Goal: Feedback & Contribution: Submit feedback/report problem

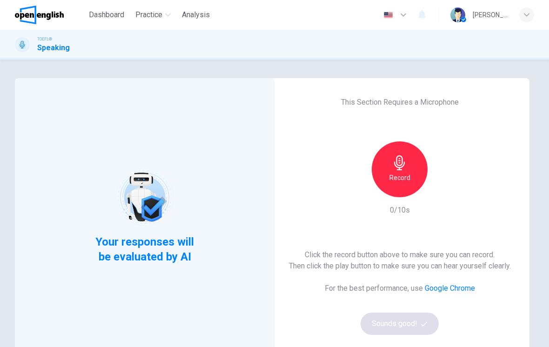
click at [400, 188] on div "Record" at bounding box center [400, 169] width 56 height 56
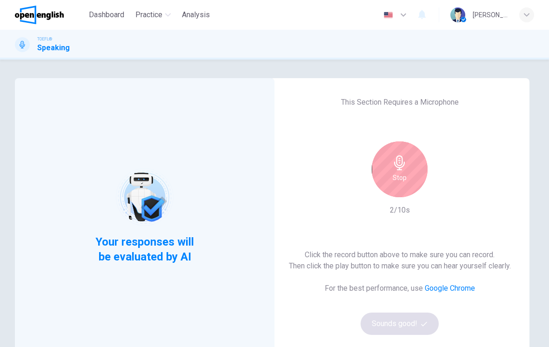
click at [401, 182] on h6 "Stop" at bounding box center [400, 177] width 14 height 11
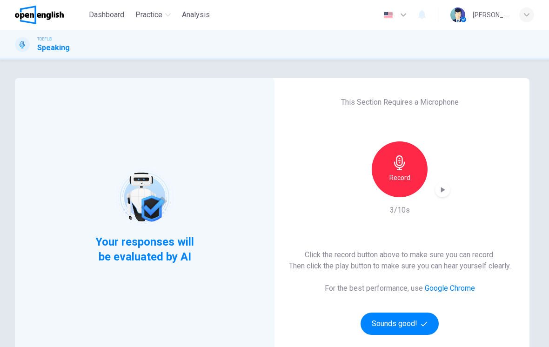
click at [441, 191] on icon "button" at bounding box center [442, 189] width 9 height 9
click at [425, 324] on icon "button" at bounding box center [424, 324] width 6 height 5
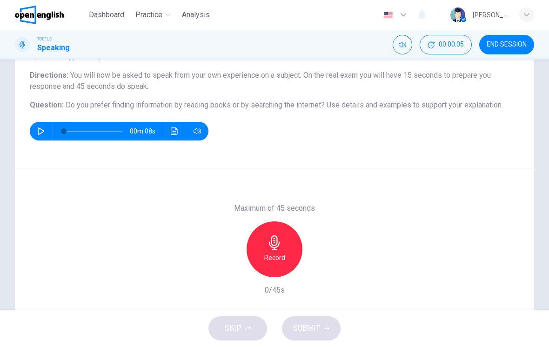
scroll to position [72, 0]
click at [282, 250] on div "Record" at bounding box center [275, 249] width 56 height 56
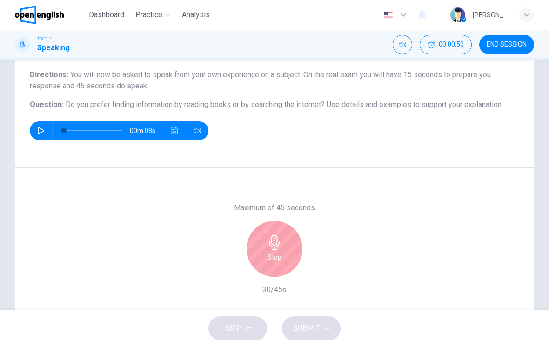
click at [290, 270] on div "Stop" at bounding box center [275, 249] width 56 height 56
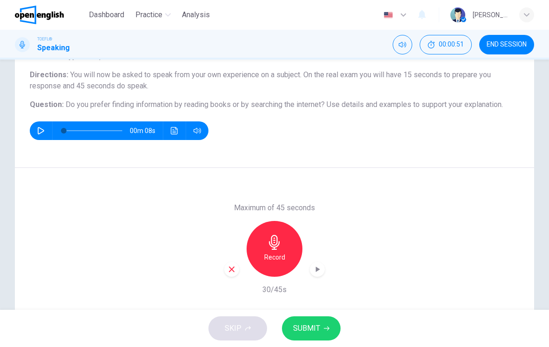
click at [230, 285] on div "Maximum of 45 seconds Record 30/45s" at bounding box center [274, 248] width 101 height 93
click at [225, 270] on div "button" at bounding box center [231, 269] width 15 height 15
click at [274, 251] on div "Record" at bounding box center [275, 249] width 56 height 56
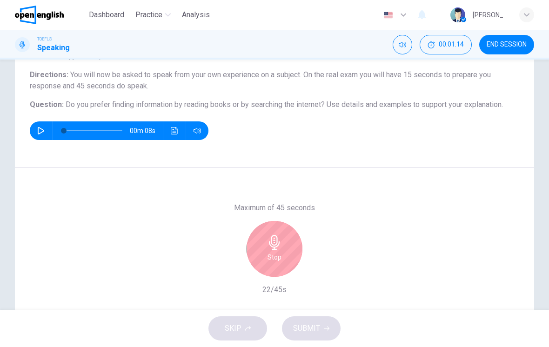
click at [277, 243] on icon "button" at bounding box center [274, 242] width 11 height 15
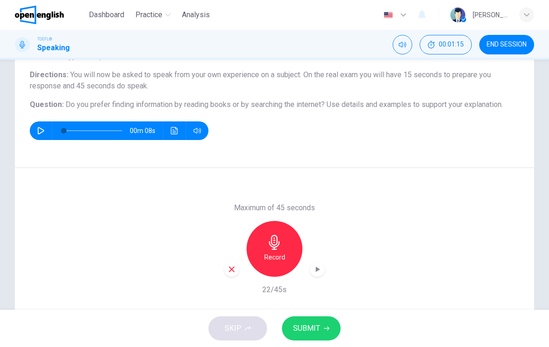
click at [228, 270] on icon "button" at bounding box center [232, 269] width 8 height 8
click at [263, 251] on div "Record" at bounding box center [275, 249] width 56 height 56
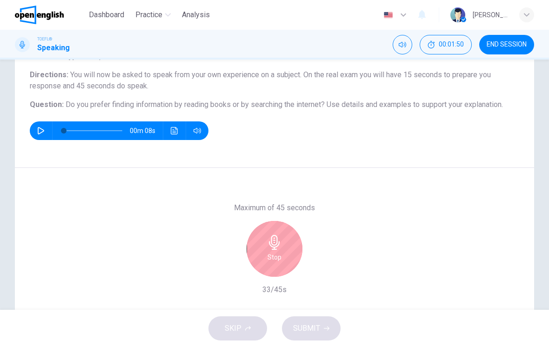
click at [292, 256] on div "Stop" at bounding box center [275, 249] width 56 height 56
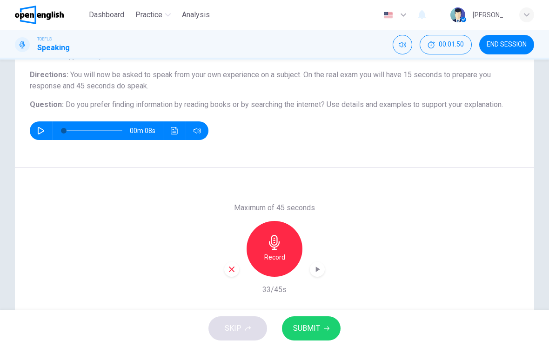
click at [228, 278] on div "Maximum of 45 seconds Record 33/45s" at bounding box center [274, 248] width 101 height 93
click at [237, 271] on div "button" at bounding box center [231, 269] width 15 height 15
click at [271, 264] on div "Record" at bounding box center [275, 249] width 56 height 56
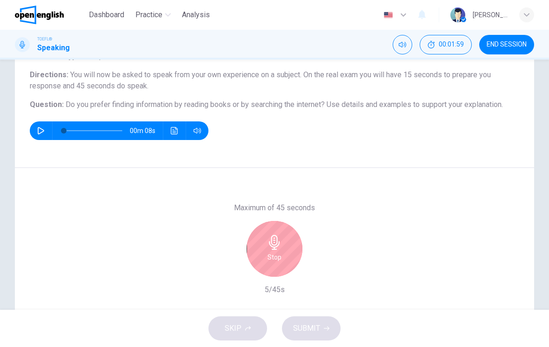
click at [274, 236] on icon "button" at bounding box center [274, 242] width 15 height 15
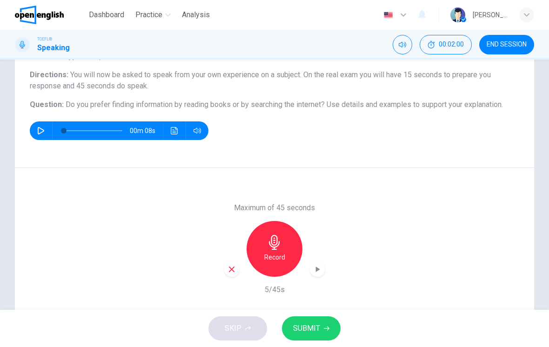
click at [228, 272] on icon "button" at bounding box center [232, 269] width 8 height 8
click at [279, 248] on icon "button" at bounding box center [274, 242] width 15 height 15
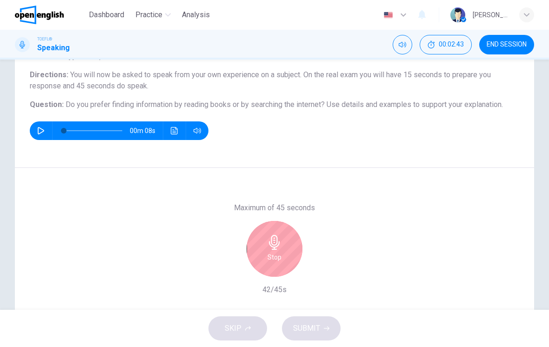
click at [272, 237] on icon "button" at bounding box center [274, 242] width 11 height 15
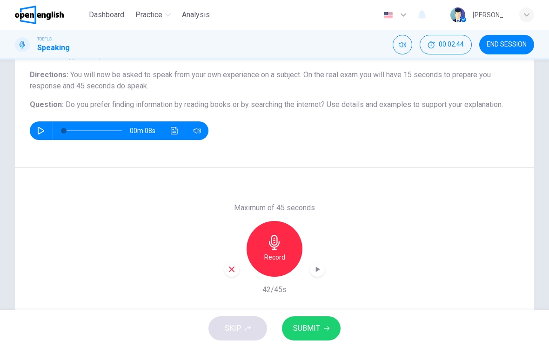
click at [230, 276] on div "button" at bounding box center [231, 269] width 15 height 15
click at [273, 253] on h6 "Record" at bounding box center [274, 257] width 21 height 11
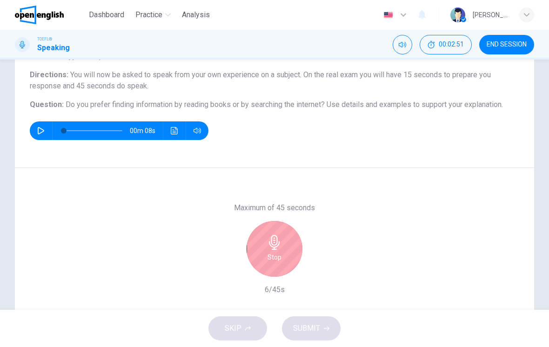
click at [278, 252] on h6 "Stop" at bounding box center [275, 257] width 14 height 11
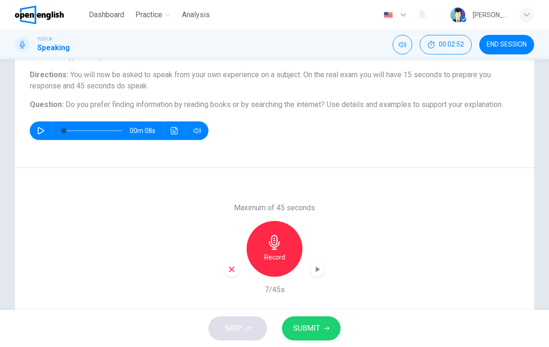
click at [229, 275] on div "button" at bounding box center [231, 269] width 15 height 15
click at [277, 252] on h6 "Record" at bounding box center [274, 257] width 21 height 11
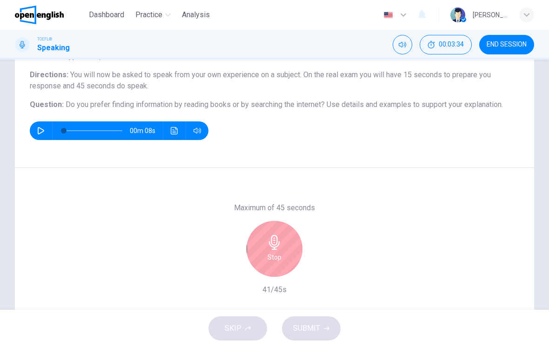
click at [288, 238] on div "Stop" at bounding box center [275, 249] width 56 height 56
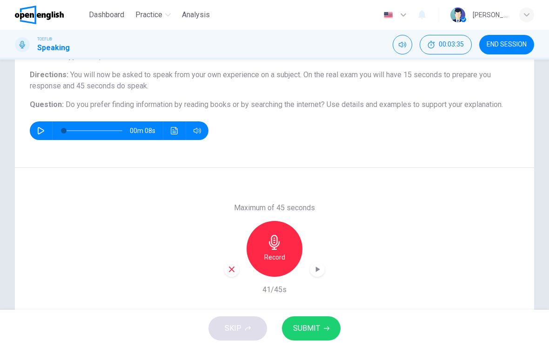
click at [237, 272] on div "button" at bounding box center [231, 269] width 15 height 15
click at [277, 265] on div "Record" at bounding box center [275, 249] width 56 height 56
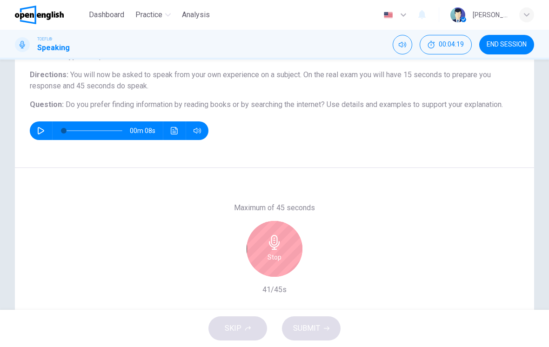
scroll to position [73, 0]
click at [256, 259] on div "Stop" at bounding box center [275, 248] width 56 height 56
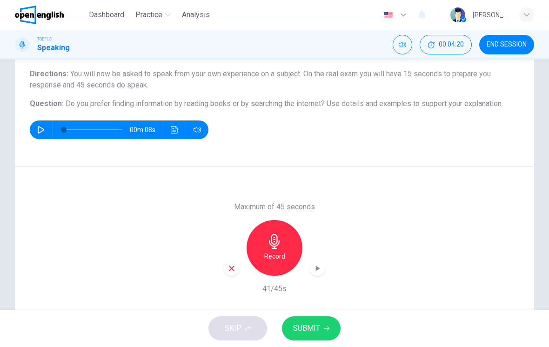
click at [230, 269] on icon "button" at bounding box center [232, 268] width 8 height 8
click at [256, 269] on div "Record" at bounding box center [275, 248] width 56 height 56
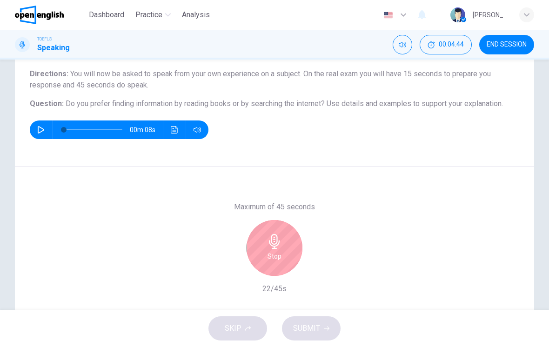
click at [265, 254] on div "Stop" at bounding box center [275, 248] width 56 height 56
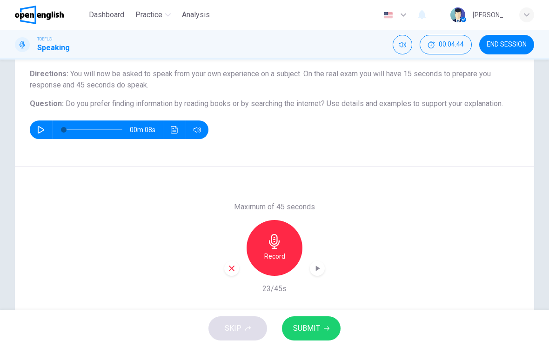
click at [214, 264] on div "Maximum of 45 seconds Record 23/45s" at bounding box center [274, 248] width 519 height 162
click at [234, 275] on div "button" at bounding box center [231, 268] width 15 height 15
click at [272, 254] on h6 "Record" at bounding box center [274, 256] width 21 height 11
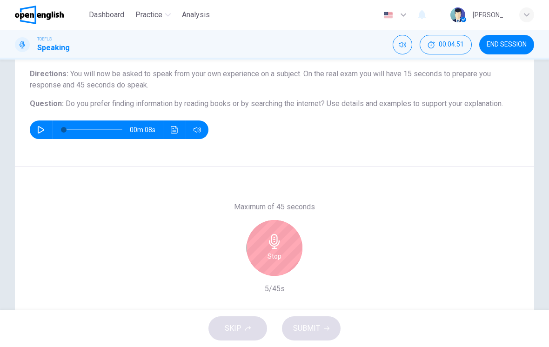
click at [274, 255] on h6 "Stop" at bounding box center [275, 256] width 14 height 11
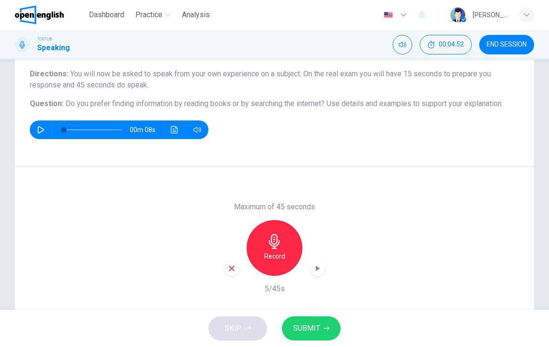
click at [236, 274] on div "button" at bounding box center [231, 268] width 15 height 15
click at [266, 246] on div "Record" at bounding box center [275, 248] width 56 height 56
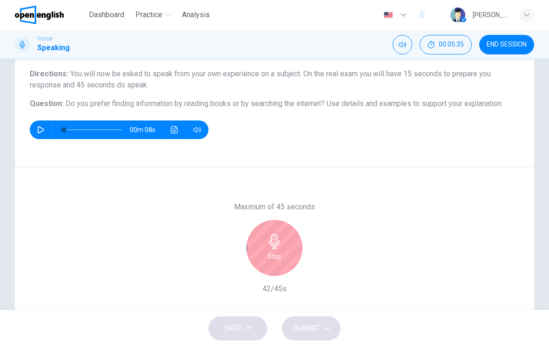
click at [274, 237] on icon "button" at bounding box center [274, 241] width 11 height 15
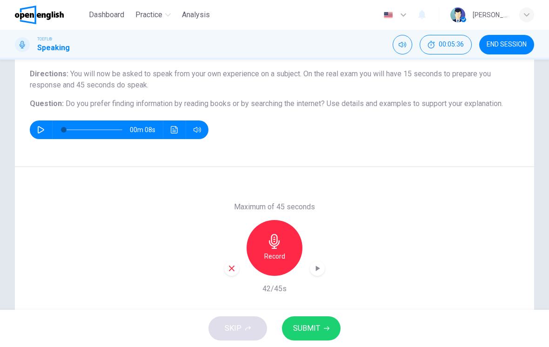
click at [227, 273] on div "button" at bounding box center [231, 268] width 15 height 15
click at [261, 259] on div "Record" at bounding box center [275, 248] width 56 height 56
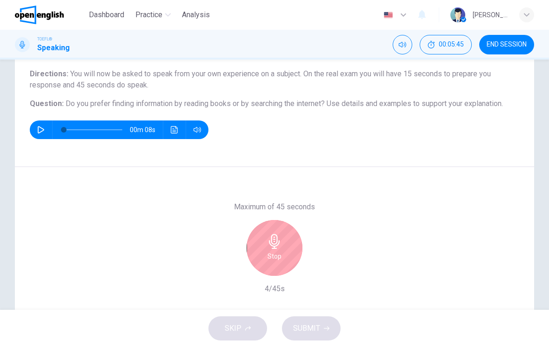
click at [279, 241] on icon "button" at bounding box center [274, 241] width 11 height 15
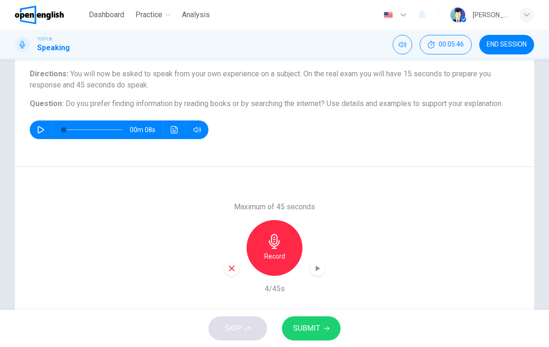
click at [224, 256] on div "Maximum of 45 seconds Record 4/45s" at bounding box center [274, 248] width 519 height 162
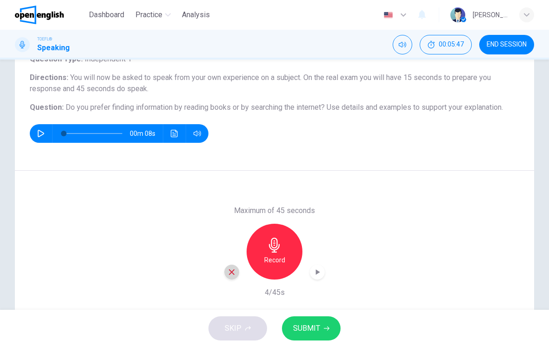
click at [235, 271] on icon "button" at bounding box center [232, 272] width 8 height 8
click at [276, 257] on h6 "Record" at bounding box center [274, 260] width 21 height 11
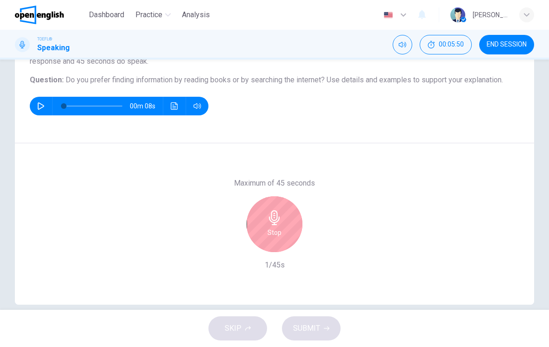
scroll to position [98, 0]
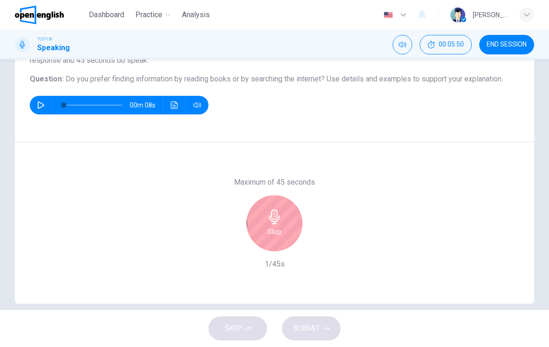
click at [267, 218] on div "Stop" at bounding box center [275, 223] width 56 height 56
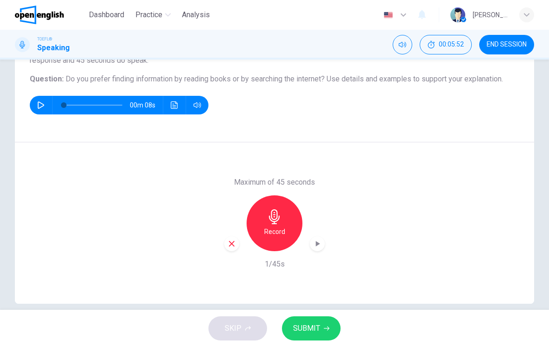
click at [231, 242] on icon "button" at bounding box center [232, 244] width 8 height 8
click at [280, 223] on icon "button" at bounding box center [274, 216] width 15 height 15
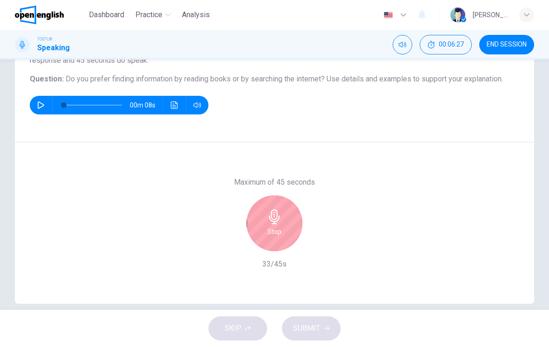
click at [283, 225] on div "Stop" at bounding box center [275, 223] width 56 height 56
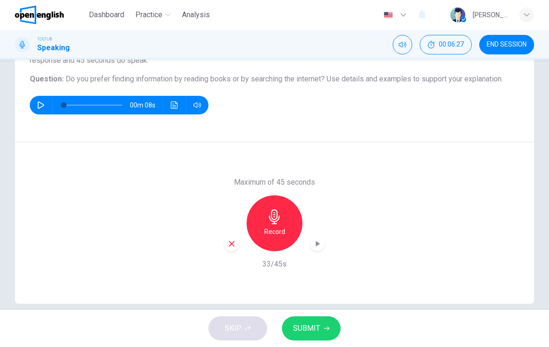
click at [237, 243] on div "button" at bounding box center [231, 243] width 15 height 15
click at [277, 235] on h6 "Record" at bounding box center [274, 231] width 21 height 11
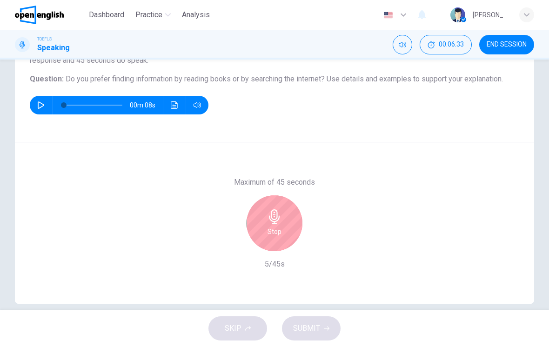
click at [274, 225] on div "Stop" at bounding box center [275, 223] width 56 height 56
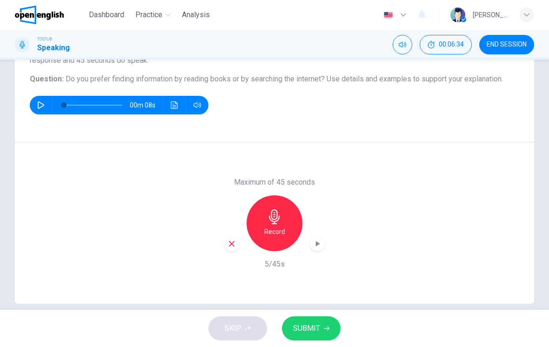
click at [230, 240] on icon "button" at bounding box center [232, 244] width 8 height 8
click at [281, 224] on div "Record" at bounding box center [275, 223] width 56 height 56
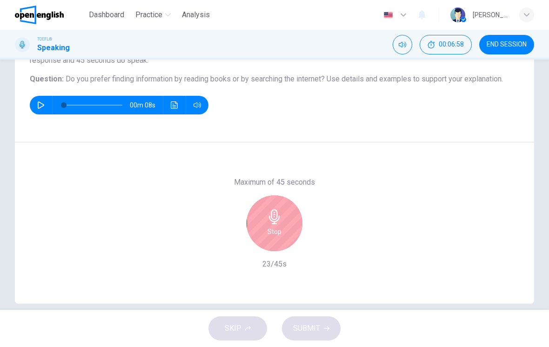
click at [270, 243] on div "Stop" at bounding box center [275, 223] width 56 height 56
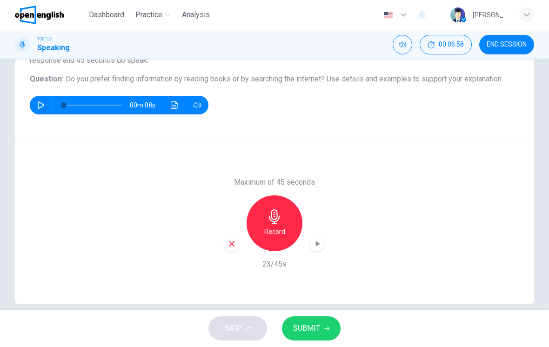
click at [236, 247] on icon "button" at bounding box center [232, 244] width 8 height 8
click at [283, 238] on div "Record" at bounding box center [275, 223] width 56 height 56
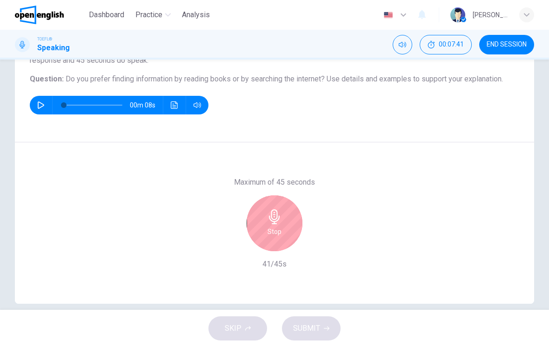
click at [281, 216] on icon "button" at bounding box center [274, 216] width 15 height 15
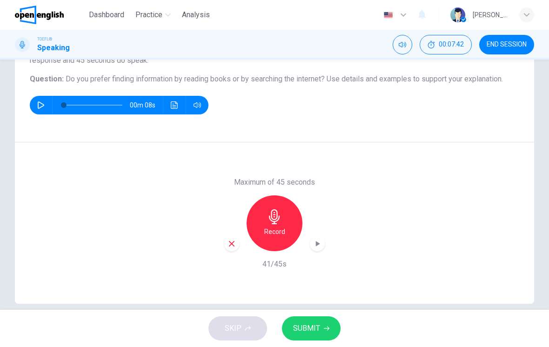
click at [323, 323] on button "SUBMIT" at bounding box center [311, 329] width 59 height 24
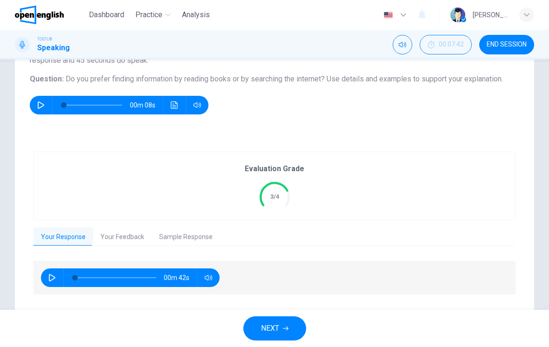
click at [123, 234] on button "Your Feedback" at bounding box center [122, 238] width 59 height 20
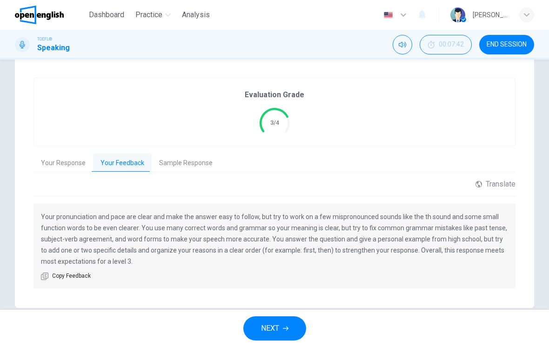
scroll to position [176, 0]
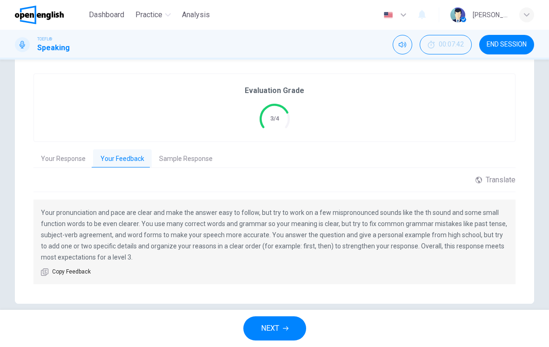
click at [268, 324] on span "NEXT" at bounding box center [270, 328] width 18 height 13
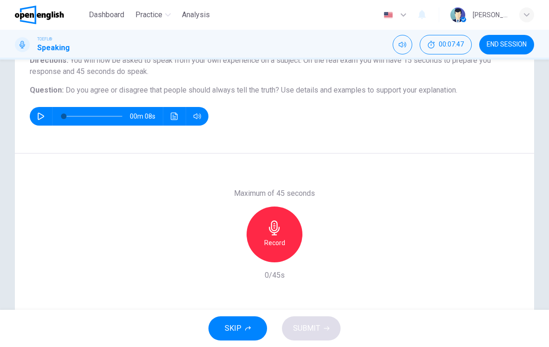
scroll to position [90, 0]
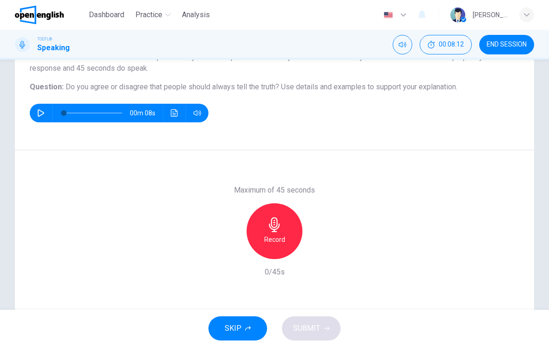
click at [271, 237] on h6 "Record" at bounding box center [274, 239] width 21 height 11
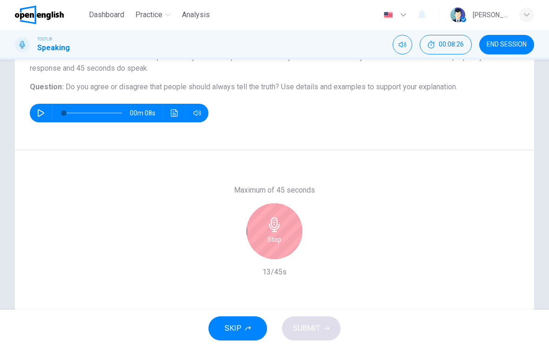
click at [276, 240] on h6 "Stop" at bounding box center [275, 239] width 14 height 11
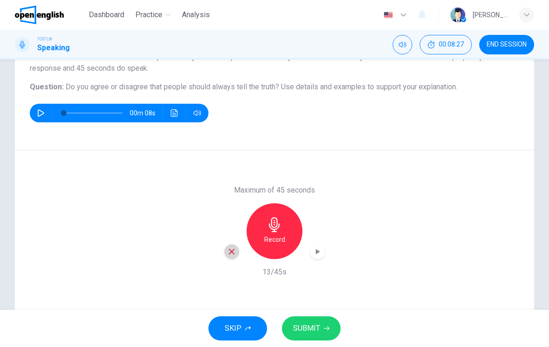
click at [234, 252] on icon "button" at bounding box center [232, 252] width 8 height 8
click at [277, 235] on h6 "Record" at bounding box center [274, 239] width 21 height 11
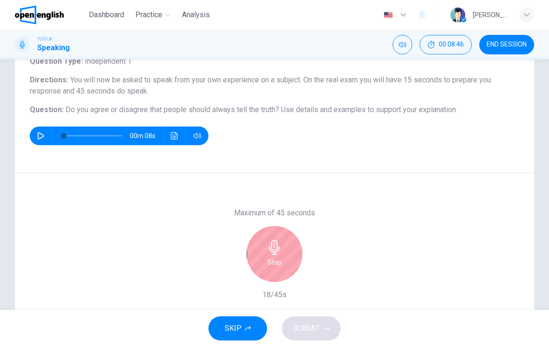
scroll to position [67, 0]
click at [257, 244] on div "Stop" at bounding box center [275, 254] width 56 height 56
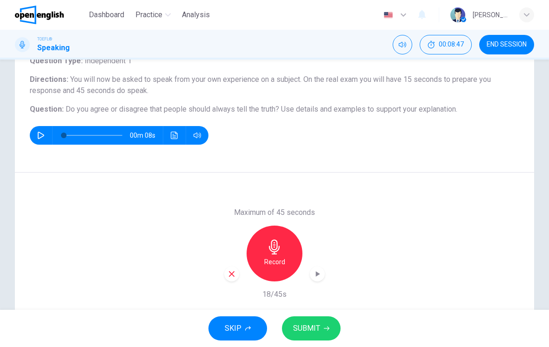
click at [221, 266] on div "Maximum of 45 seconds Record 18/45s" at bounding box center [274, 254] width 519 height 162
click at [225, 276] on div "button" at bounding box center [231, 274] width 15 height 15
click at [267, 249] on div "Record" at bounding box center [275, 254] width 56 height 56
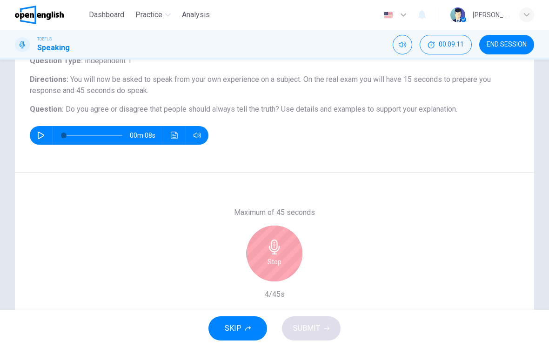
click at [289, 260] on div "Stop" at bounding box center [275, 254] width 56 height 56
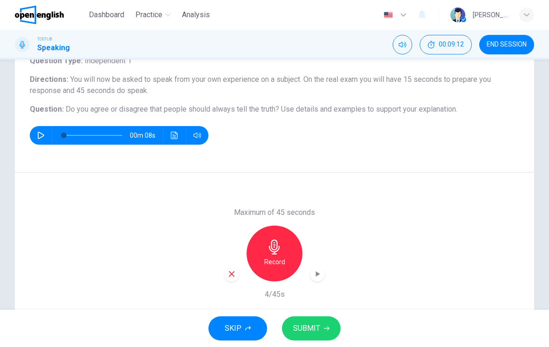
click at [220, 266] on div "Maximum of 45 seconds Record 4/45s" at bounding box center [274, 254] width 519 height 162
click at [229, 260] on div "Record" at bounding box center [274, 254] width 101 height 56
click at [228, 259] on div "Record" at bounding box center [274, 254] width 101 height 56
click at [228, 271] on icon "button" at bounding box center [232, 274] width 8 height 8
click at [261, 255] on div "Record" at bounding box center [275, 254] width 56 height 56
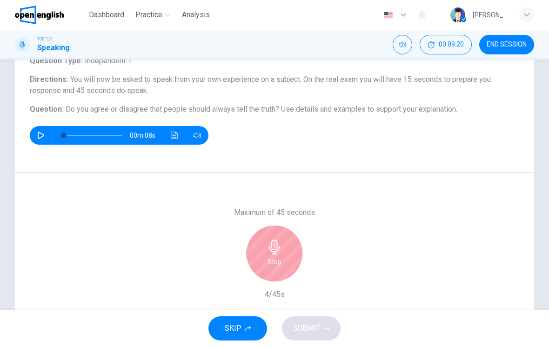
click at [267, 258] on div "Stop" at bounding box center [275, 254] width 56 height 56
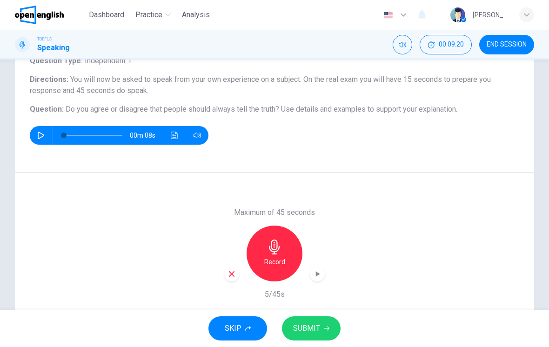
scroll to position [68, 0]
click at [233, 276] on icon "button" at bounding box center [232, 273] width 8 height 8
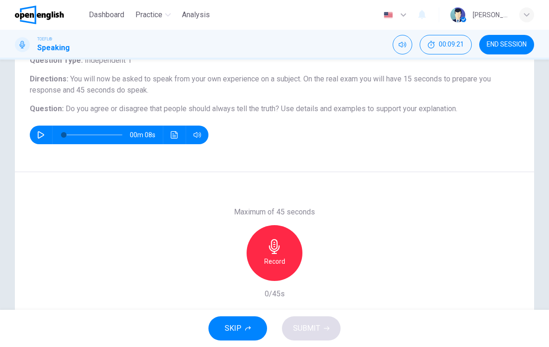
click at [261, 254] on div "Record" at bounding box center [275, 253] width 56 height 56
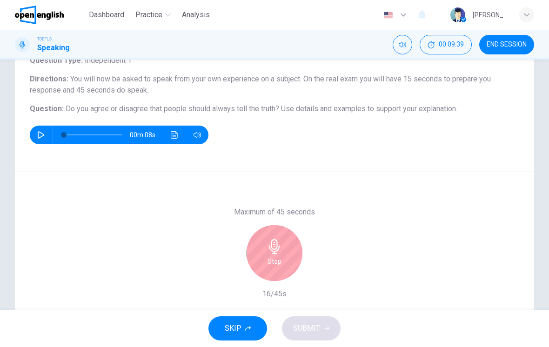
click at [266, 266] on div "Stop" at bounding box center [275, 253] width 56 height 56
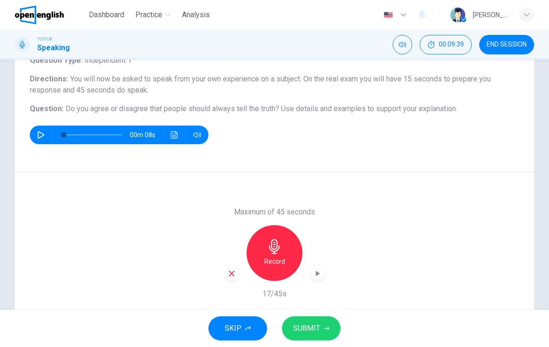
click at [216, 274] on div "Maximum of 45 seconds Record 17/45s" at bounding box center [274, 253] width 519 height 162
click at [227, 273] on div "button" at bounding box center [231, 273] width 15 height 15
click at [267, 249] on div "Record" at bounding box center [275, 253] width 56 height 56
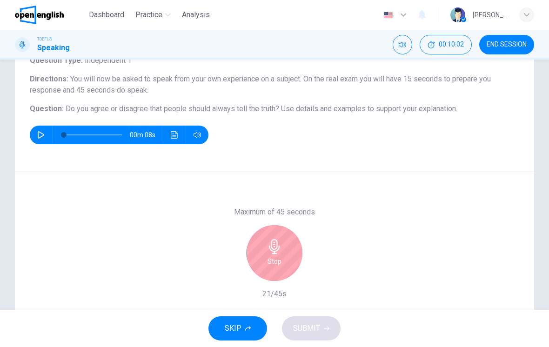
click at [278, 253] on icon "button" at bounding box center [274, 246] width 15 height 15
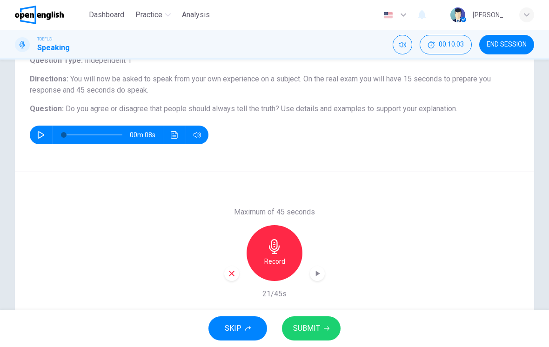
click at [221, 264] on div "Maximum of 45 seconds Record 21/45s" at bounding box center [274, 253] width 519 height 162
click at [229, 279] on div "button" at bounding box center [231, 273] width 15 height 15
click at [281, 264] on h6 "Record" at bounding box center [274, 261] width 21 height 11
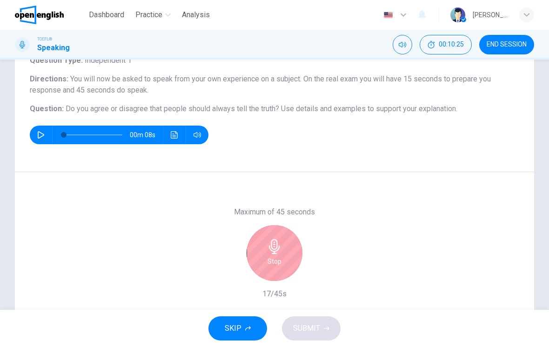
click at [267, 260] on div "Stop" at bounding box center [275, 253] width 56 height 56
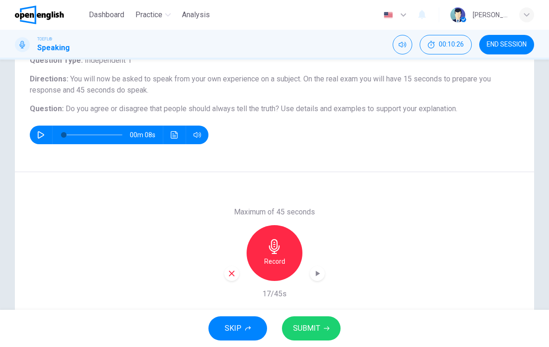
click at [221, 264] on div "Maximum of 45 seconds Record 17/45s" at bounding box center [274, 253] width 519 height 162
click at [229, 273] on icon "button" at bounding box center [232, 273] width 8 height 8
click at [262, 255] on div "Record" at bounding box center [275, 253] width 56 height 56
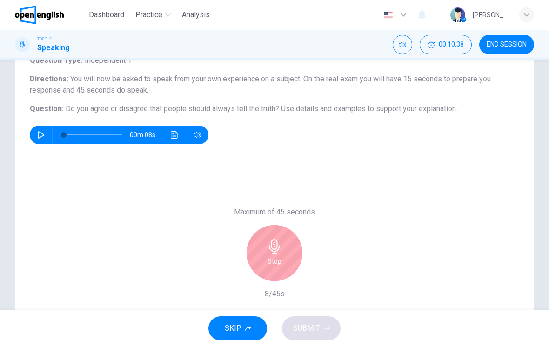
click at [255, 249] on div "Stop" at bounding box center [275, 253] width 56 height 56
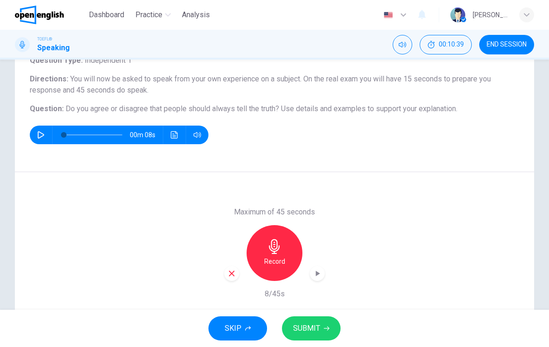
click at [231, 271] on icon "button" at bounding box center [232, 273] width 8 height 8
click at [264, 266] on div "Record" at bounding box center [275, 253] width 56 height 56
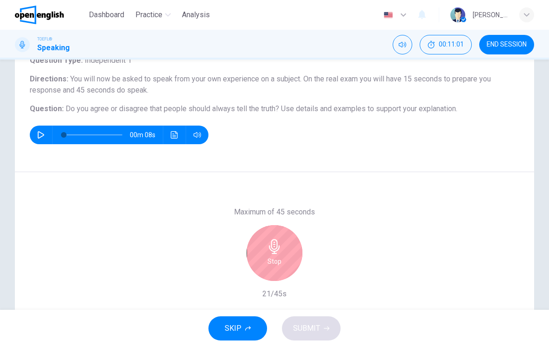
click at [258, 255] on div "Stop" at bounding box center [275, 253] width 56 height 56
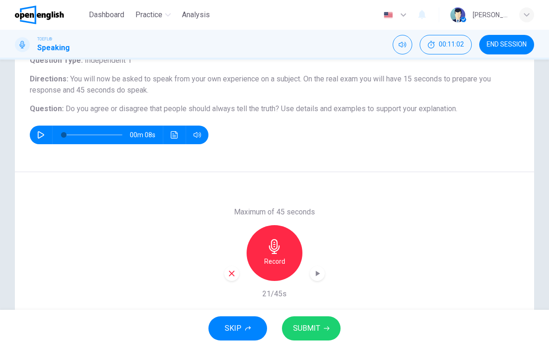
click at [227, 268] on div "button" at bounding box center [231, 273] width 15 height 15
click at [258, 243] on div "Record" at bounding box center [275, 253] width 56 height 56
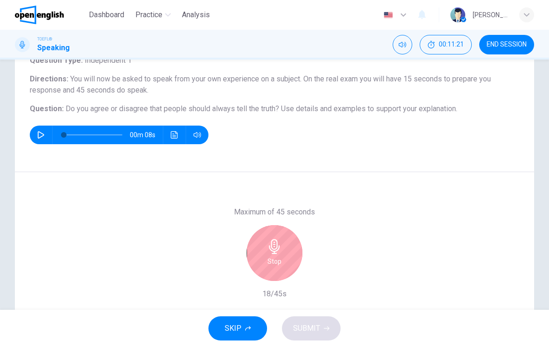
click at [256, 254] on div "Stop" at bounding box center [275, 253] width 56 height 56
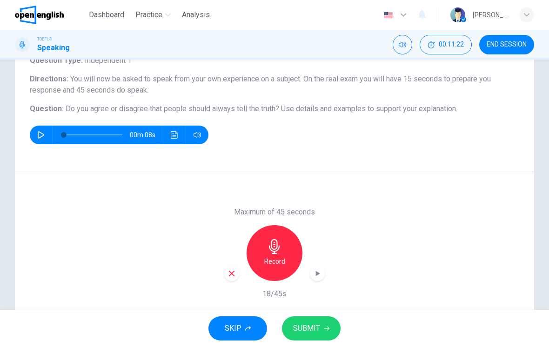
click at [229, 267] on div "button" at bounding box center [231, 273] width 15 height 15
click at [286, 252] on div "Record" at bounding box center [275, 253] width 56 height 56
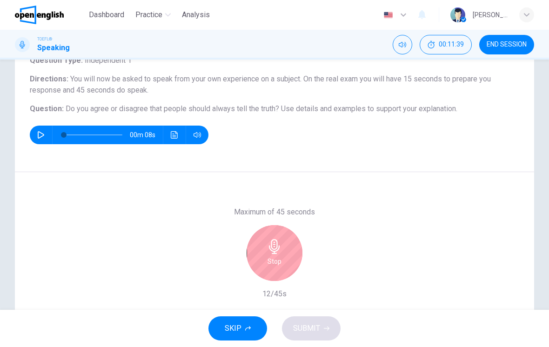
click at [274, 252] on icon "button" at bounding box center [274, 246] width 11 height 15
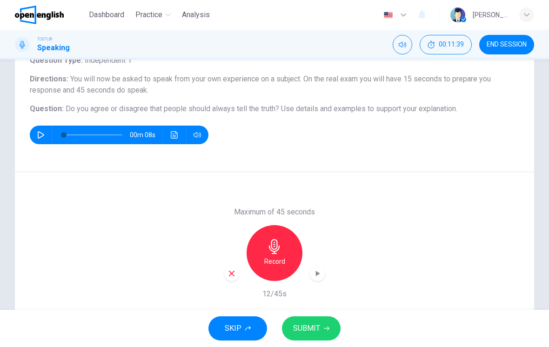
click at [236, 279] on div "button" at bounding box center [231, 273] width 15 height 15
click at [274, 265] on h6 "Record" at bounding box center [274, 261] width 21 height 11
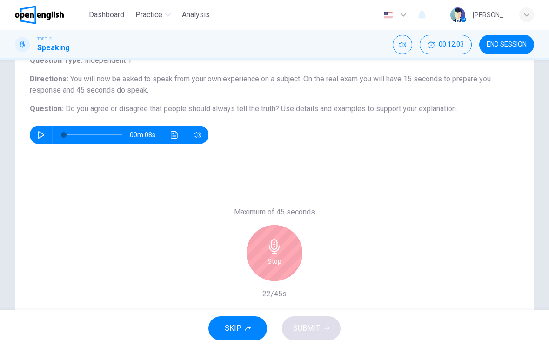
click at [265, 259] on div "Stop" at bounding box center [275, 253] width 56 height 56
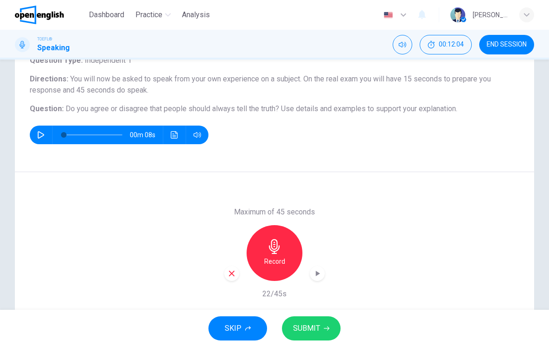
click at [218, 271] on div "Maximum of 45 seconds Record 22/45s" at bounding box center [274, 253] width 519 height 162
click at [225, 278] on div "Record" at bounding box center [274, 253] width 101 height 56
click at [234, 276] on icon "button" at bounding box center [232, 274] width 6 height 6
click at [266, 261] on h6 "Record" at bounding box center [274, 261] width 21 height 11
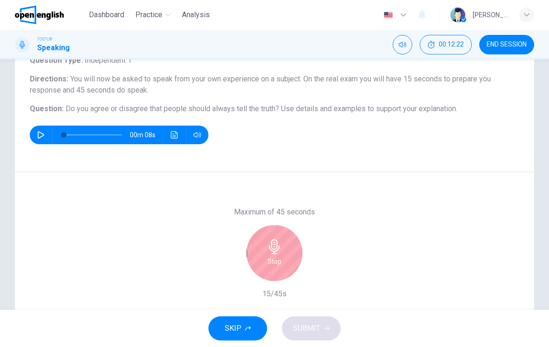
click at [275, 268] on div "Stop" at bounding box center [275, 253] width 56 height 56
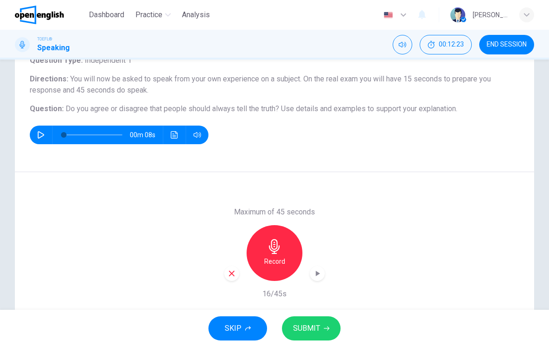
click at [222, 279] on div "Maximum of 45 seconds Record 16/45s" at bounding box center [274, 253] width 519 height 162
click at [229, 277] on icon "button" at bounding box center [232, 273] width 8 height 8
click at [271, 262] on h6 "Record" at bounding box center [274, 261] width 21 height 11
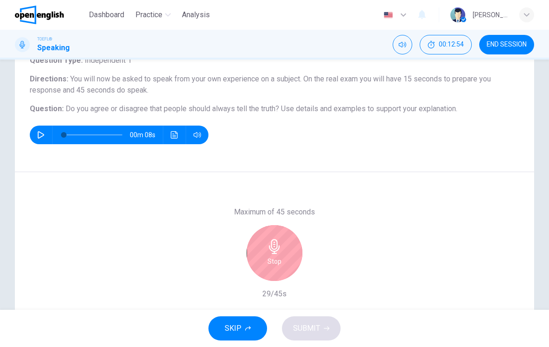
click at [269, 249] on icon "button" at bounding box center [274, 246] width 15 height 15
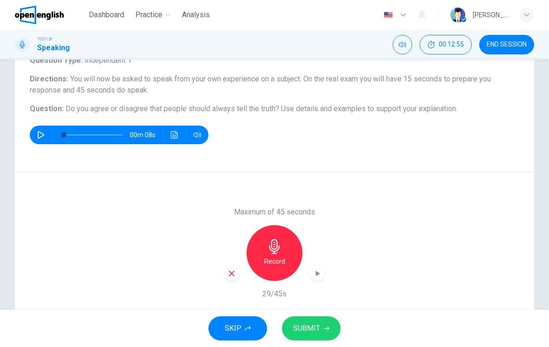
click at [220, 277] on div "Maximum of 45 seconds Record 29/45s" at bounding box center [274, 253] width 519 height 162
click at [227, 276] on div "button" at bounding box center [231, 273] width 15 height 15
click at [282, 249] on icon "button" at bounding box center [274, 246] width 15 height 15
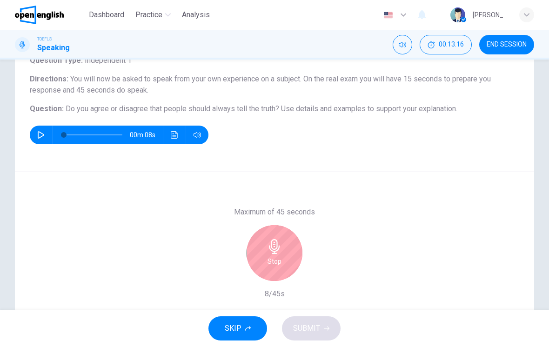
click at [267, 248] on icon "button" at bounding box center [274, 246] width 15 height 15
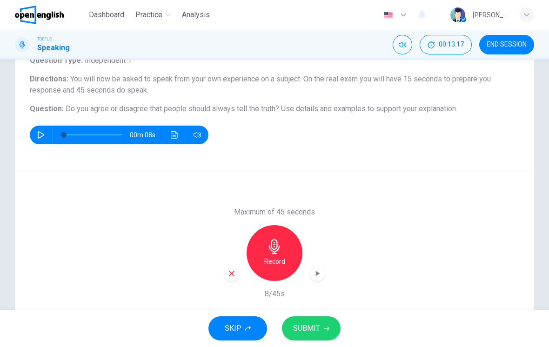
click at [228, 268] on div "button" at bounding box center [231, 273] width 15 height 15
click at [271, 250] on icon "button" at bounding box center [274, 246] width 11 height 15
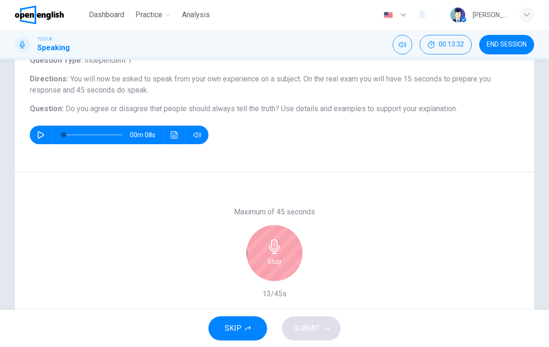
click at [268, 252] on icon "button" at bounding box center [274, 246] width 15 height 15
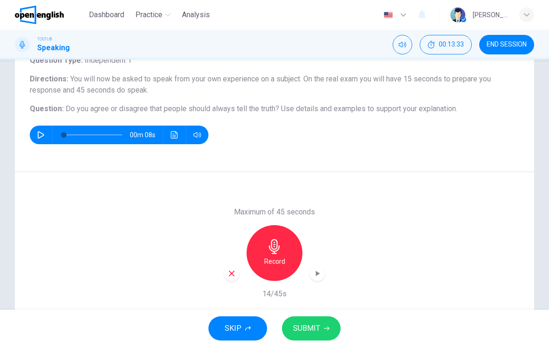
click at [225, 280] on div "Record" at bounding box center [274, 253] width 101 height 56
click at [230, 277] on icon "button" at bounding box center [232, 273] width 8 height 8
click at [263, 247] on div "Record" at bounding box center [275, 253] width 56 height 56
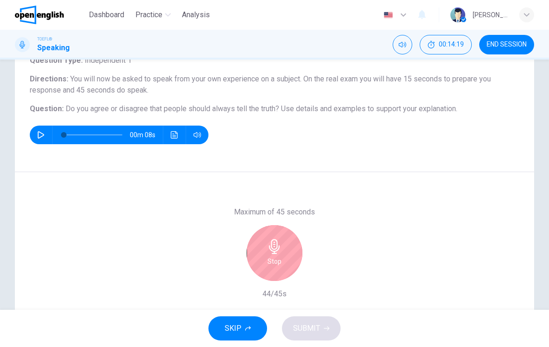
click at [269, 246] on icon "button" at bounding box center [274, 246] width 15 height 15
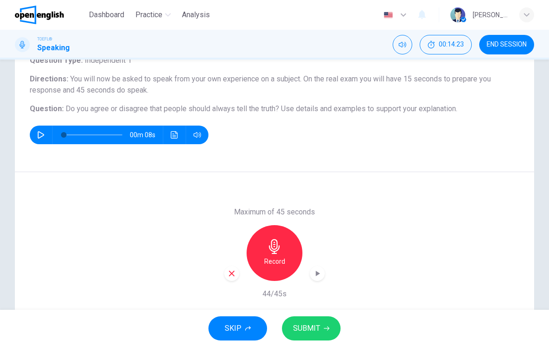
click at [225, 274] on div "button" at bounding box center [231, 273] width 15 height 15
click at [271, 247] on icon "button" at bounding box center [274, 246] width 11 height 15
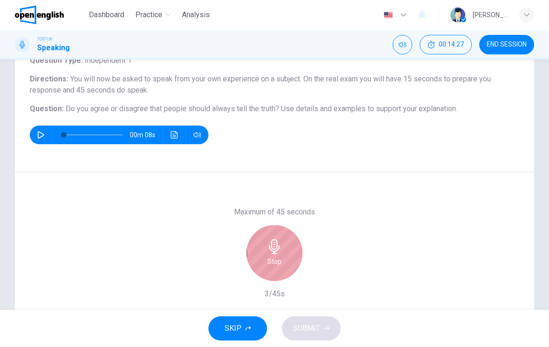
click at [256, 242] on div "Stop" at bounding box center [275, 253] width 56 height 56
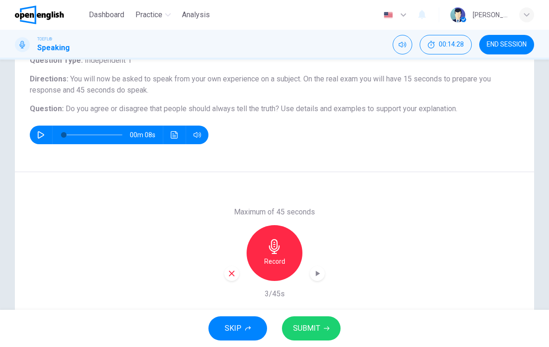
scroll to position [67, 0]
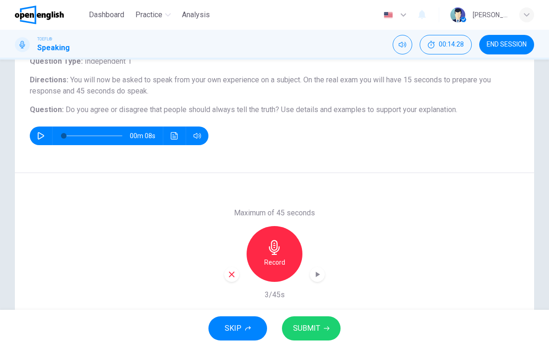
click at [230, 275] on icon "button" at bounding box center [232, 274] width 8 height 8
click at [264, 254] on div "Record" at bounding box center [275, 254] width 56 height 56
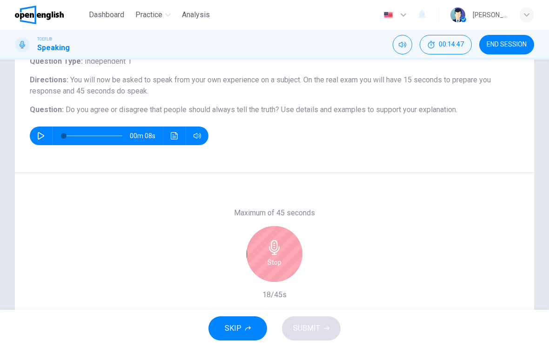
click at [278, 261] on h6 "Stop" at bounding box center [275, 262] width 14 height 11
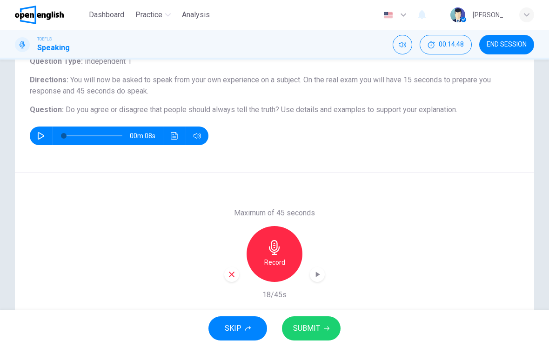
click at [225, 277] on div "button" at bounding box center [231, 274] width 15 height 15
click at [258, 246] on div "Record" at bounding box center [275, 254] width 56 height 56
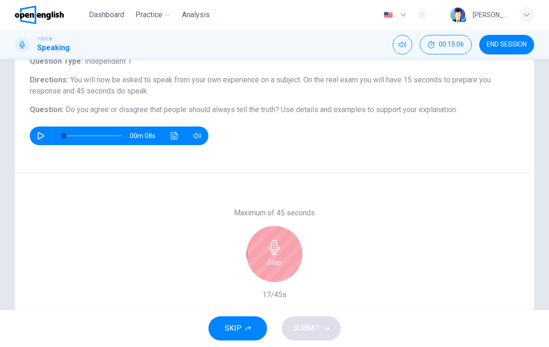
click at [261, 262] on div "Stop" at bounding box center [275, 254] width 56 height 56
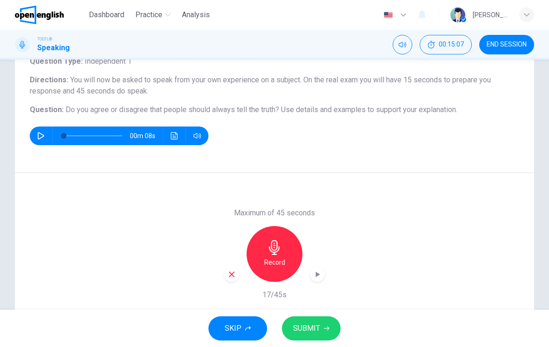
click at [234, 275] on icon "button" at bounding box center [232, 274] width 8 height 8
click at [268, 257] on h6 "Record" at bounding box center [274, 262] width 21 height 11
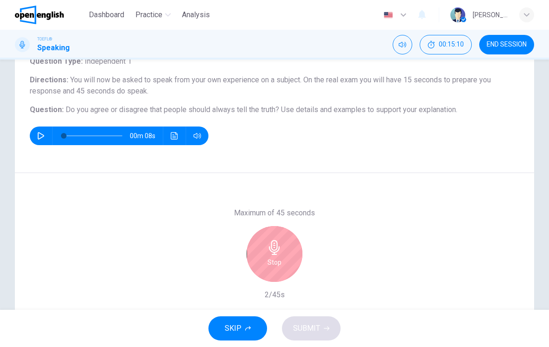
click at [246, 228] on div "Stop" at bounding box center [274, 254] width 101 height 56
click at [256, 246] on div "Stop" at bounding box center [275, 254] width 56 height 56
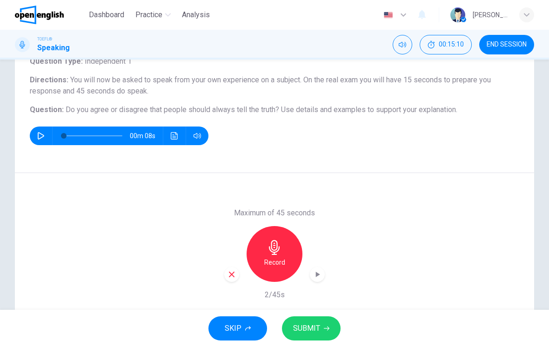
click at [230, 274] on icon "button" at bounding box center [232, 274] width 8 height 8
click at [264, 256] on div "Record" at bounding box center [275, 254] width 56 height 56
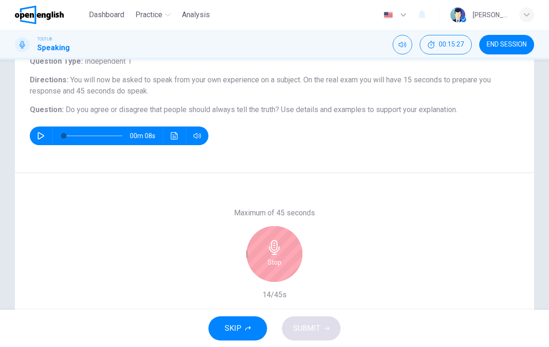
click at [265, 251] on div "Stop" at bounding box center [275, 254] width 56 height 56
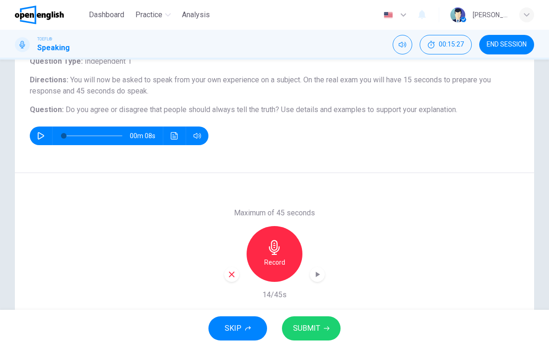
click at [224, 274] on div "button" at bounding box center [231, 274] width 15 height 15
click at [263, 249] on div "Record" at bounding box center [275, 254] width 56 height 56
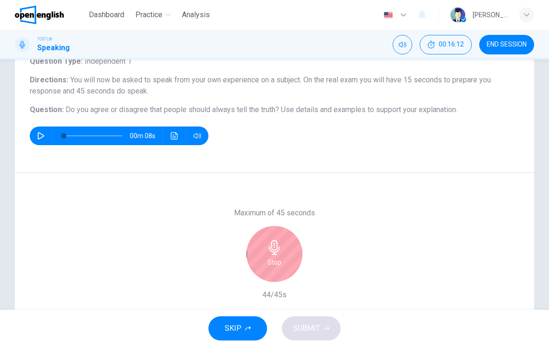
click at [273, 258] on h6 "Stop" at bounding box center [275, 262] width 14 height 11
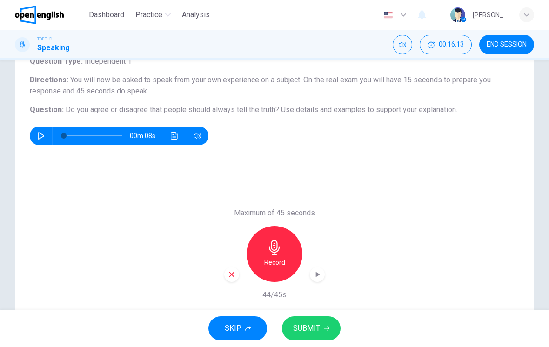
click at [307, 327] on span "SUBMIT" at bounding box center [306, 328] width 27 height 13
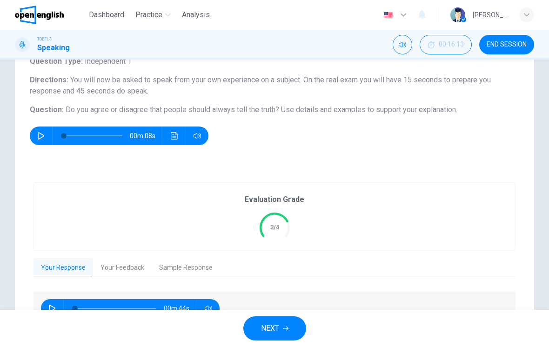
click at [101, 258] on button "Your Feedback" at bounding box center [122, 268] width 59 height 20
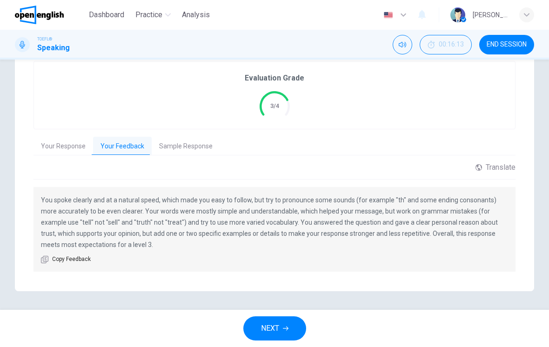
scroll to position [188, 0]
